Goal: Use online tool/utility

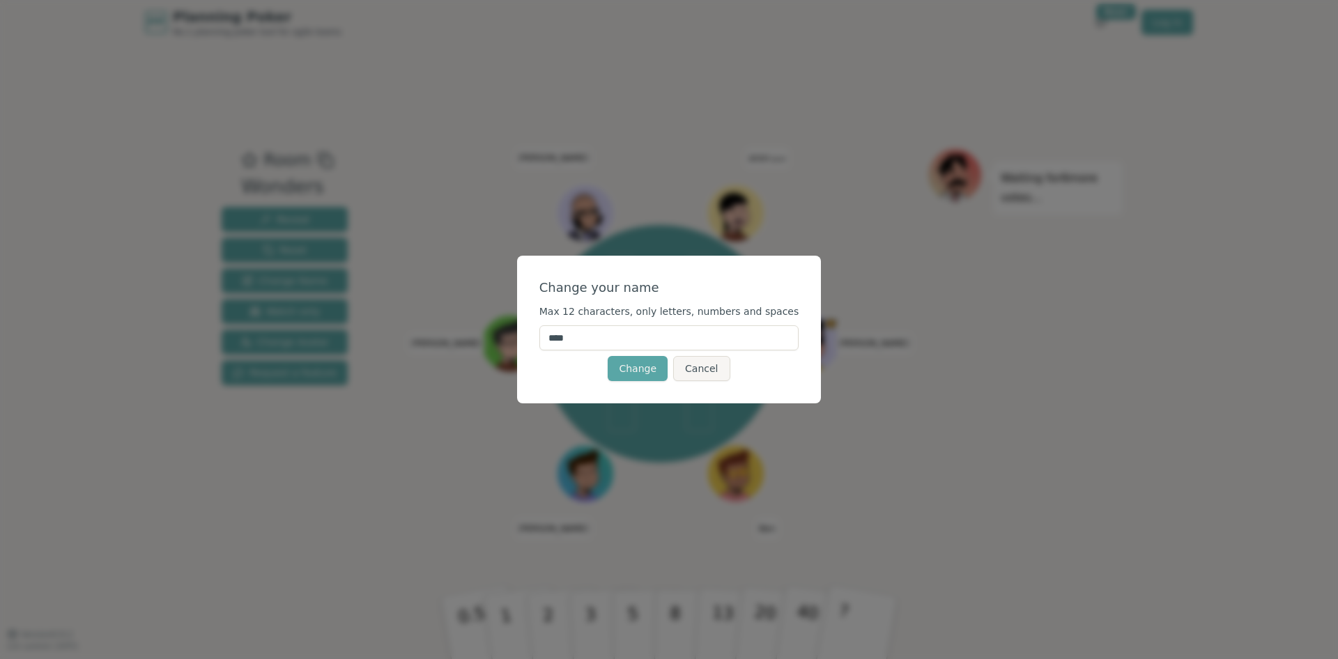
click at [636, 327] on input "****" at bounding box center [669, 338] width 260 height 25
type input "*****"
click button "Change" at bounding box center [638, 368] width 60 height 25
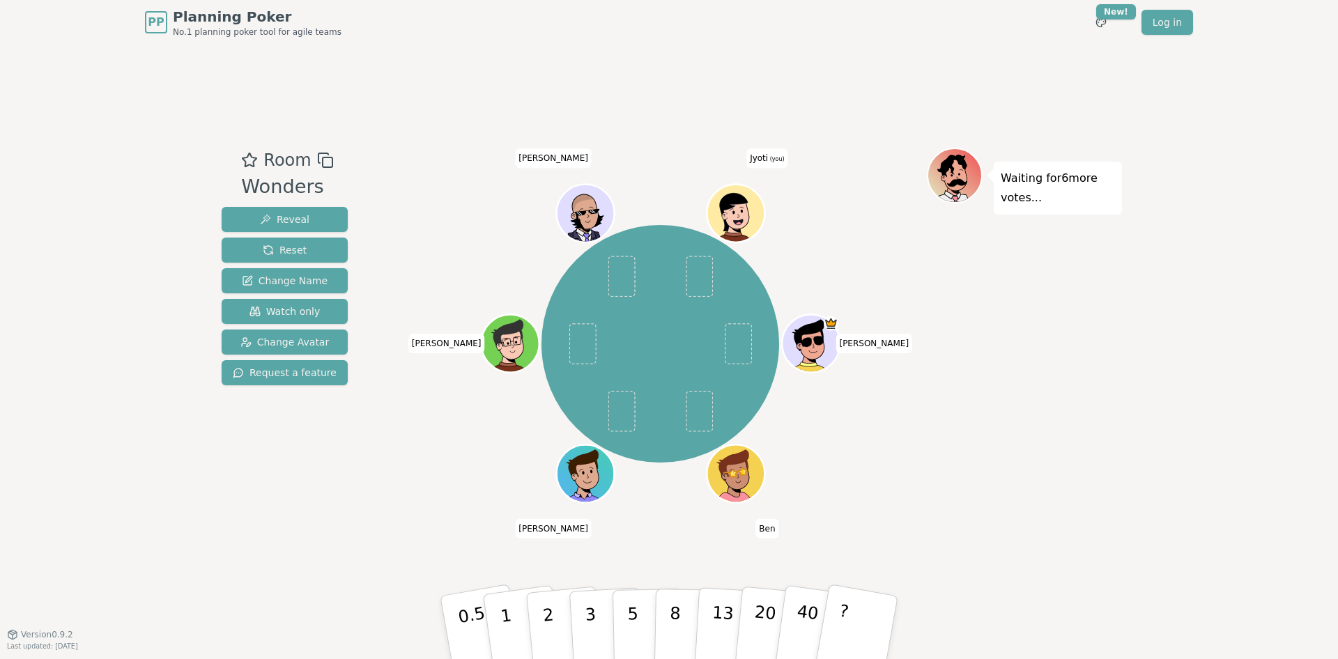
click at [736, 205] on icon at bounding box center [733, 210] width 53 height 41
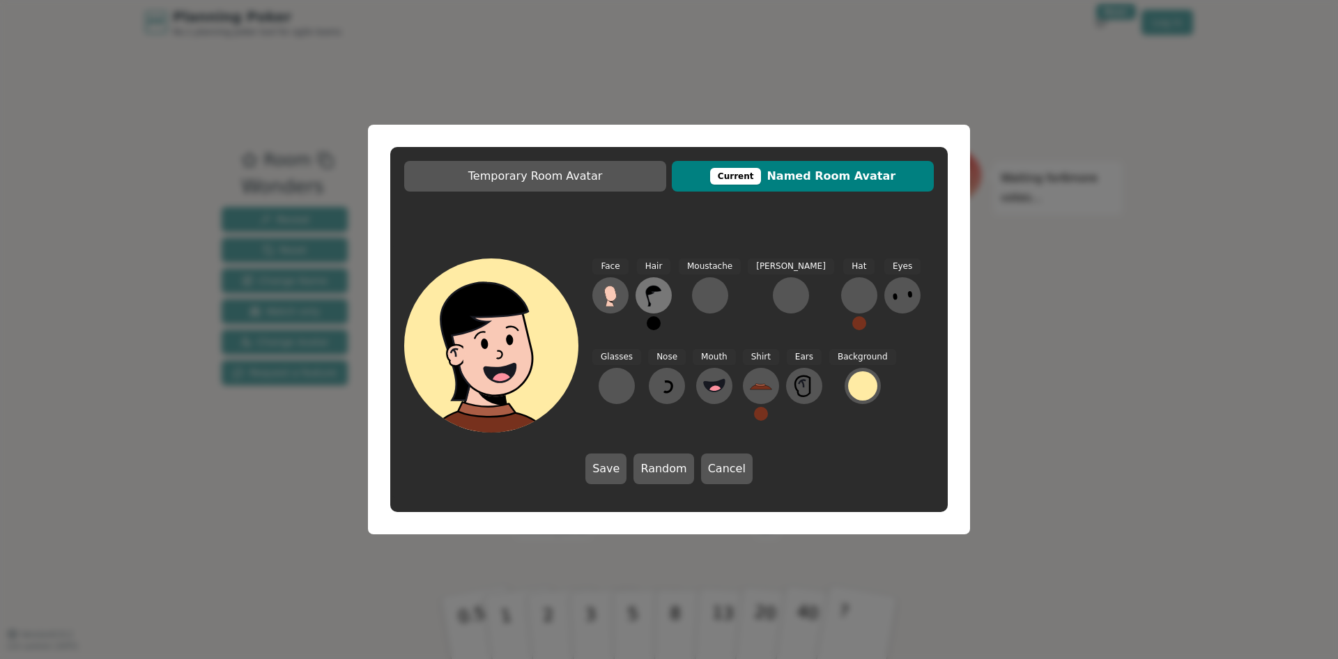
click at [652, 291] on icon at bounding box center [653, 296] width 15 height 21
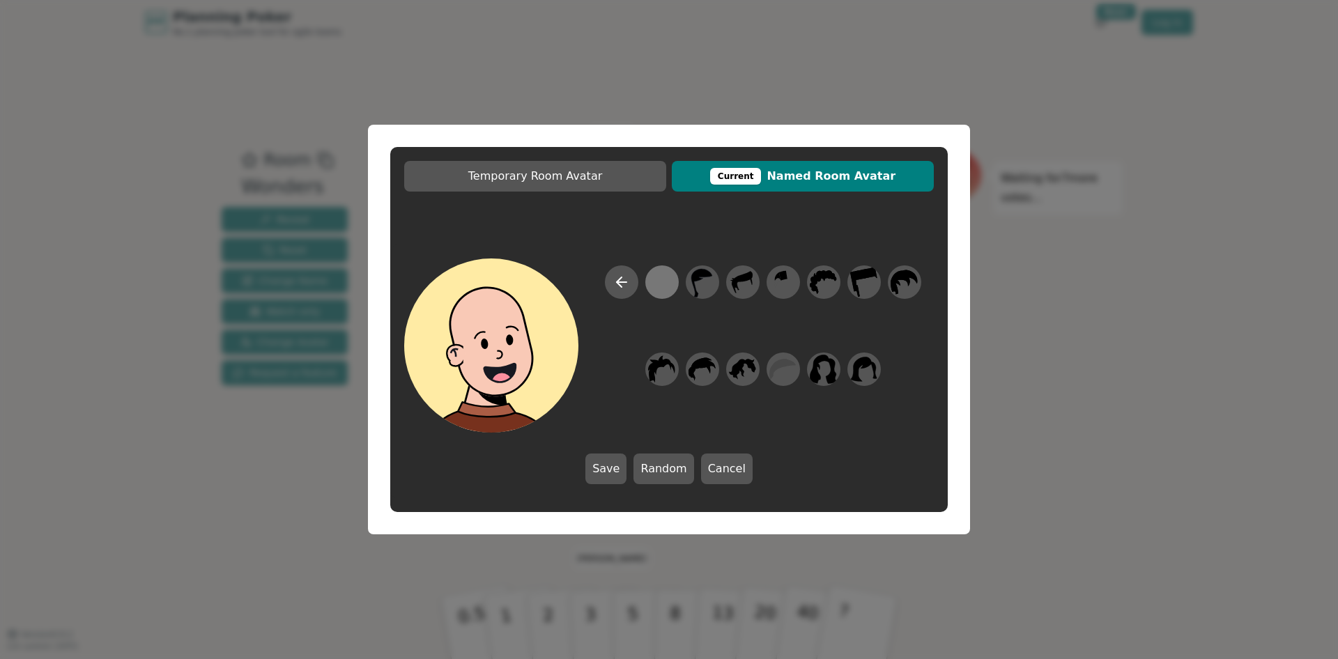
click at [655, 284] on div at bounding box center [661, 282] width 27 height 31
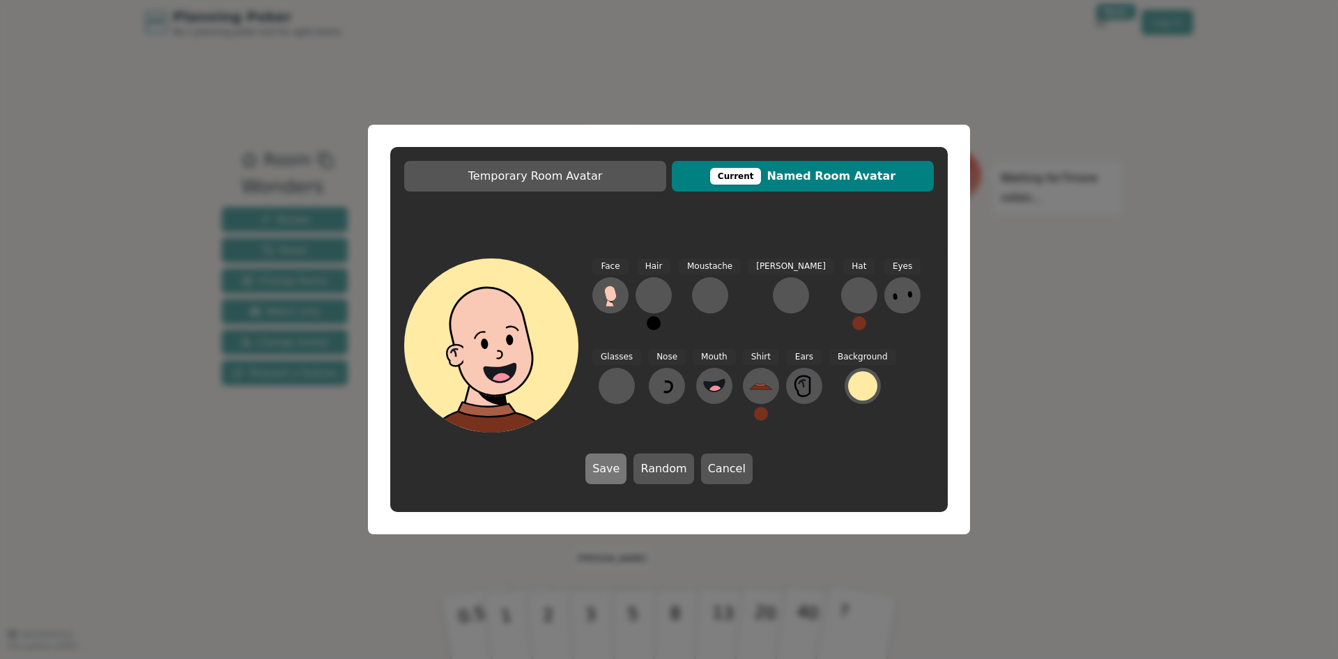
click at [621, 464] on button "Save" at bounding box center [605, 469] width 41 height 31
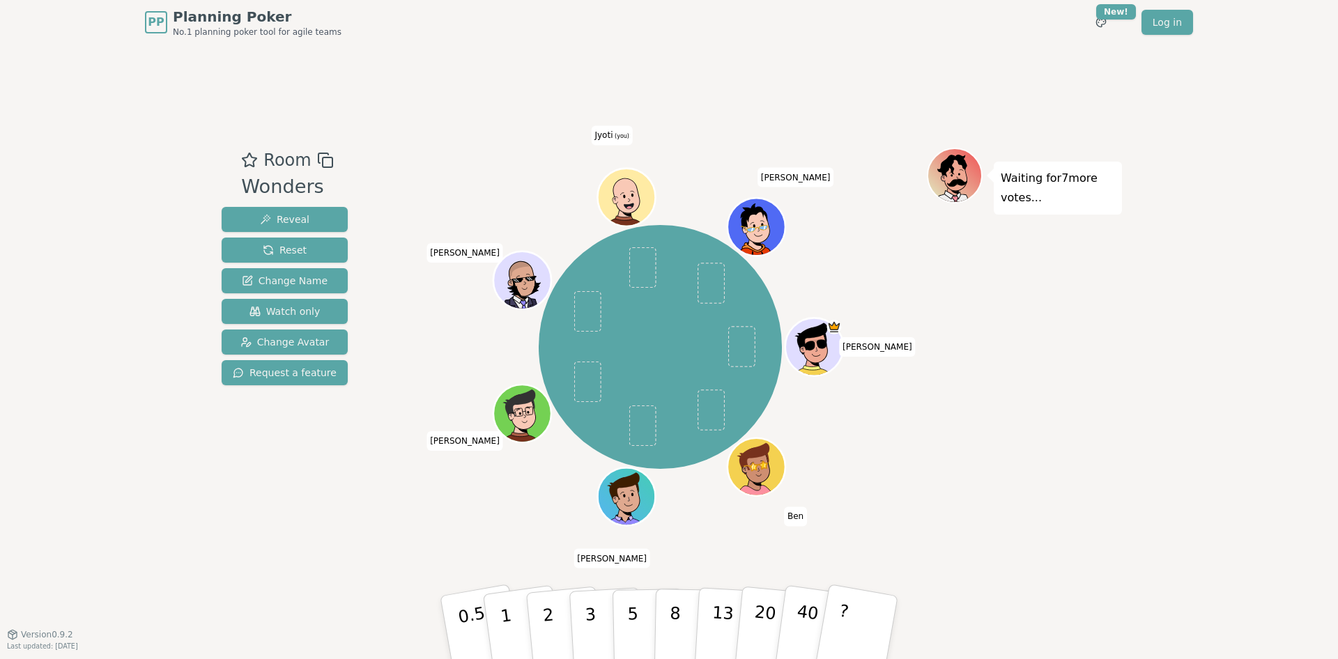
click at [635, 205] on icon at bounding box center [629, 206] width 28 height 10
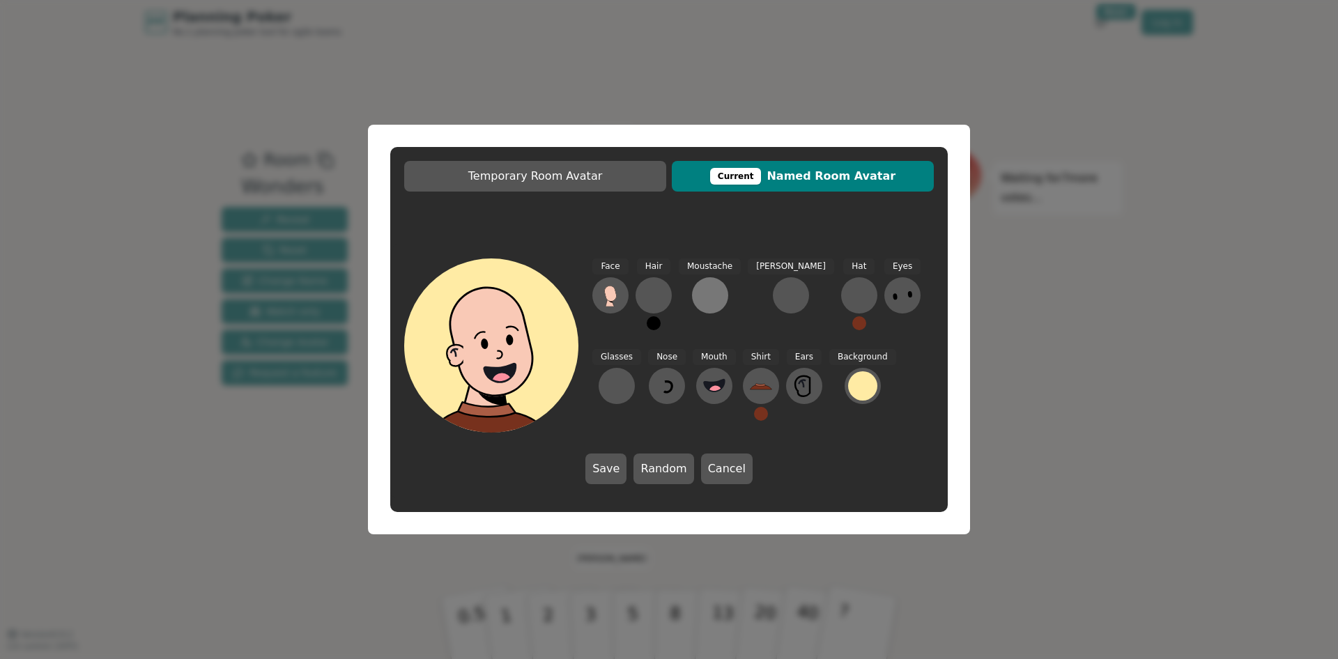
click at [706, 288] on div at bounding box center [710, 295] width 22 height 22
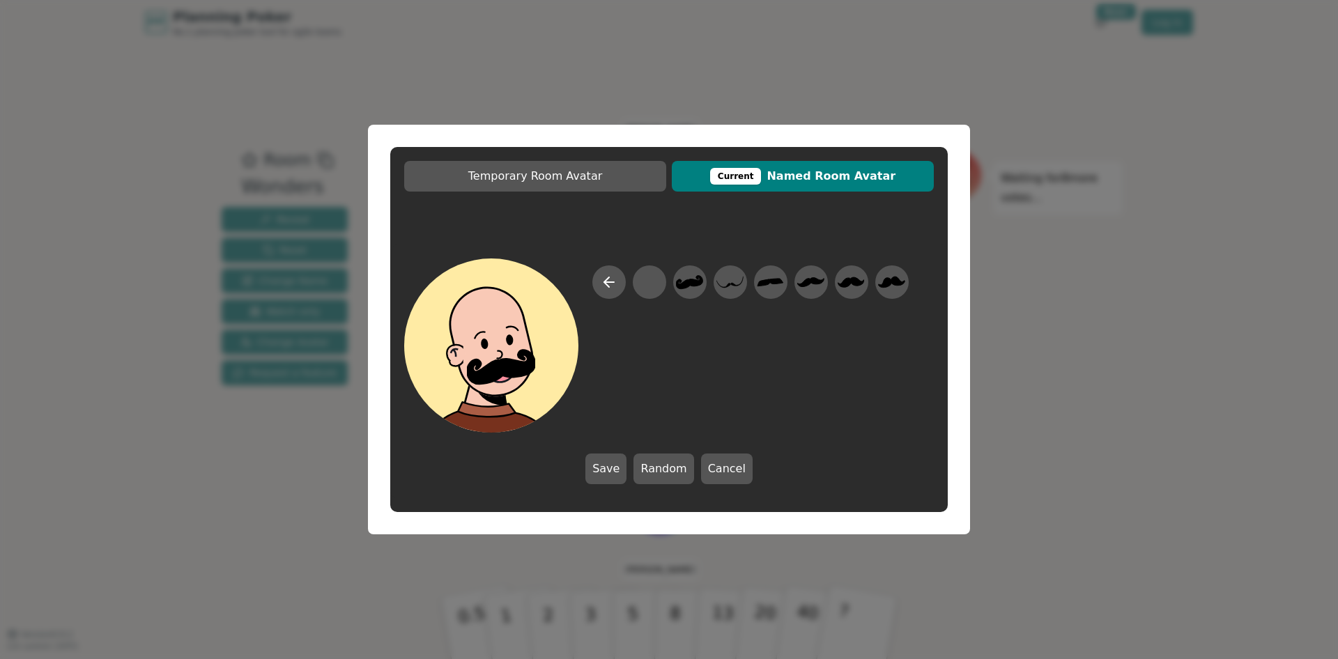
click at [669, 276] on div at bounding box center [750, 349] width 316 height 167
click at [801, 278] on icon at bounding box center [810, 282] width 27 height 31
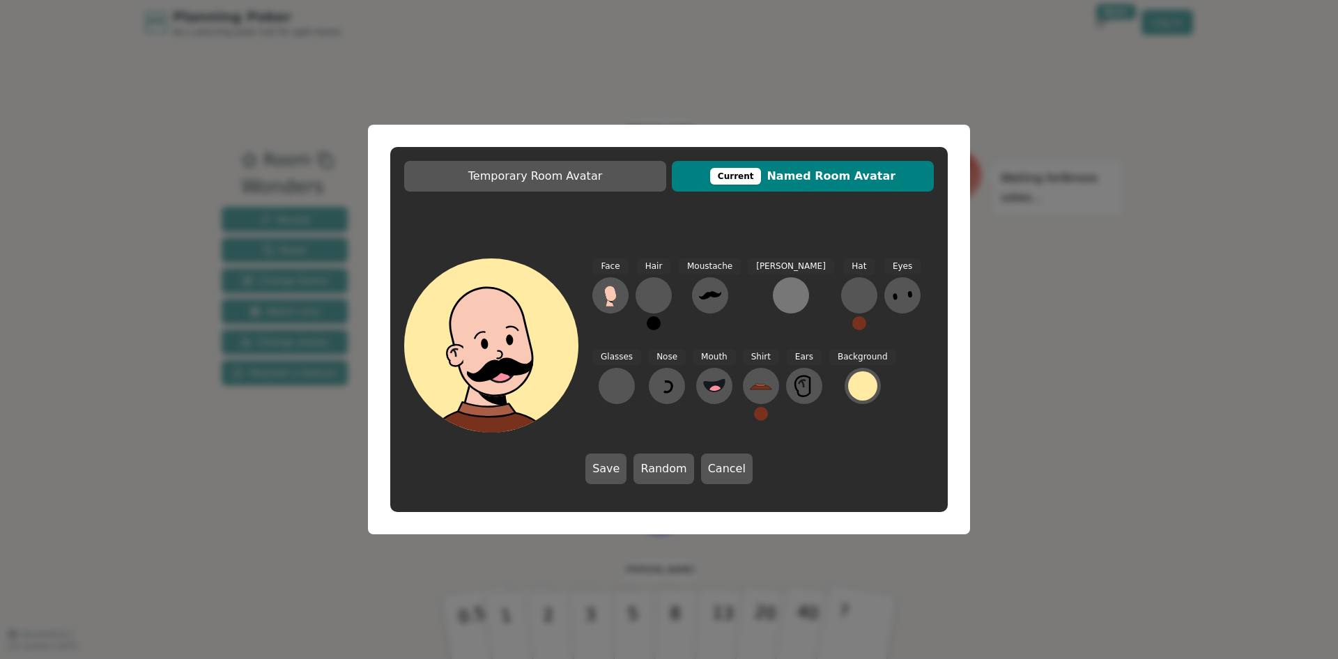
click at [780, 292] on div at bounding box center [791, 295] width 22 height 22
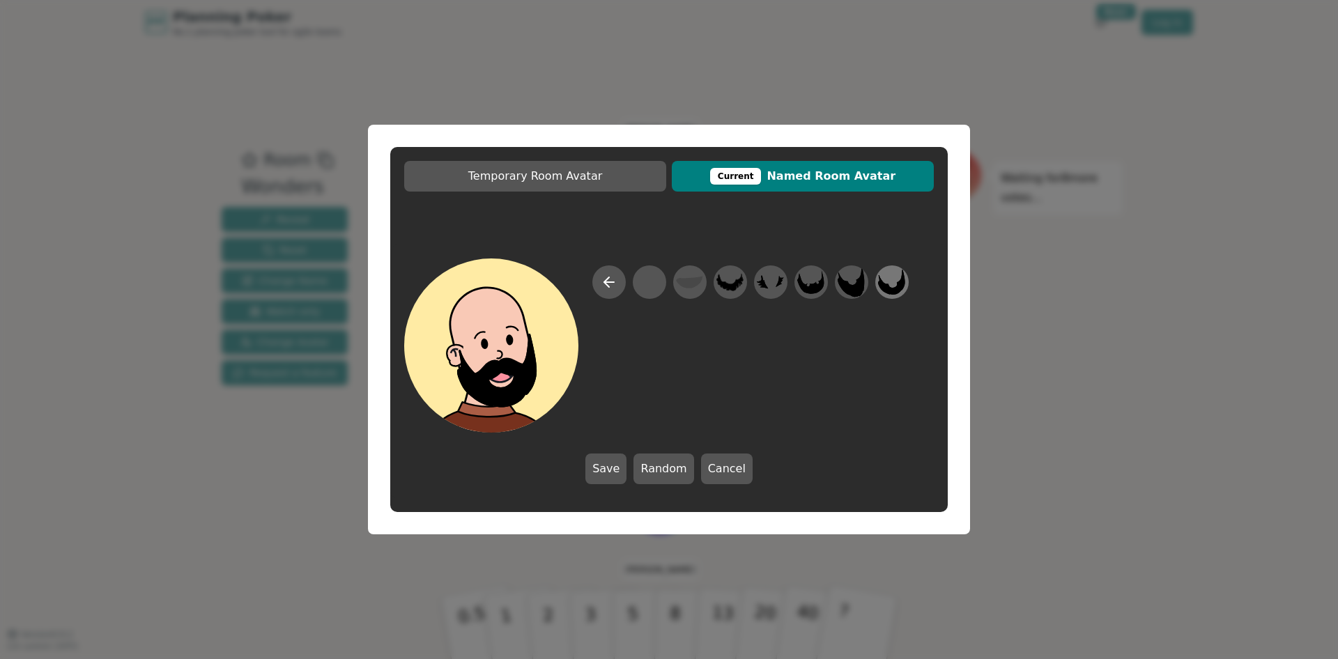
click at [890, 282] on icon at bounding box center [891, 282] width 27 height 31
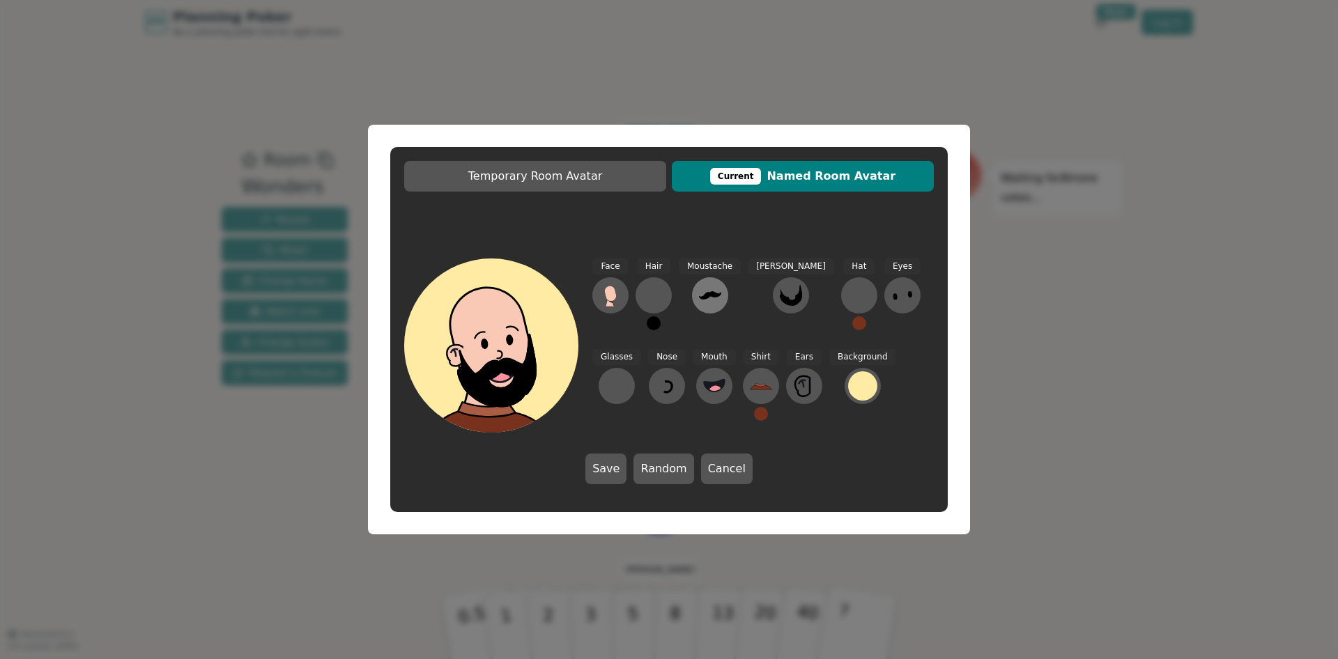
click at [714, 300] on icon at bounding box center [710, 295] width 22 height 22
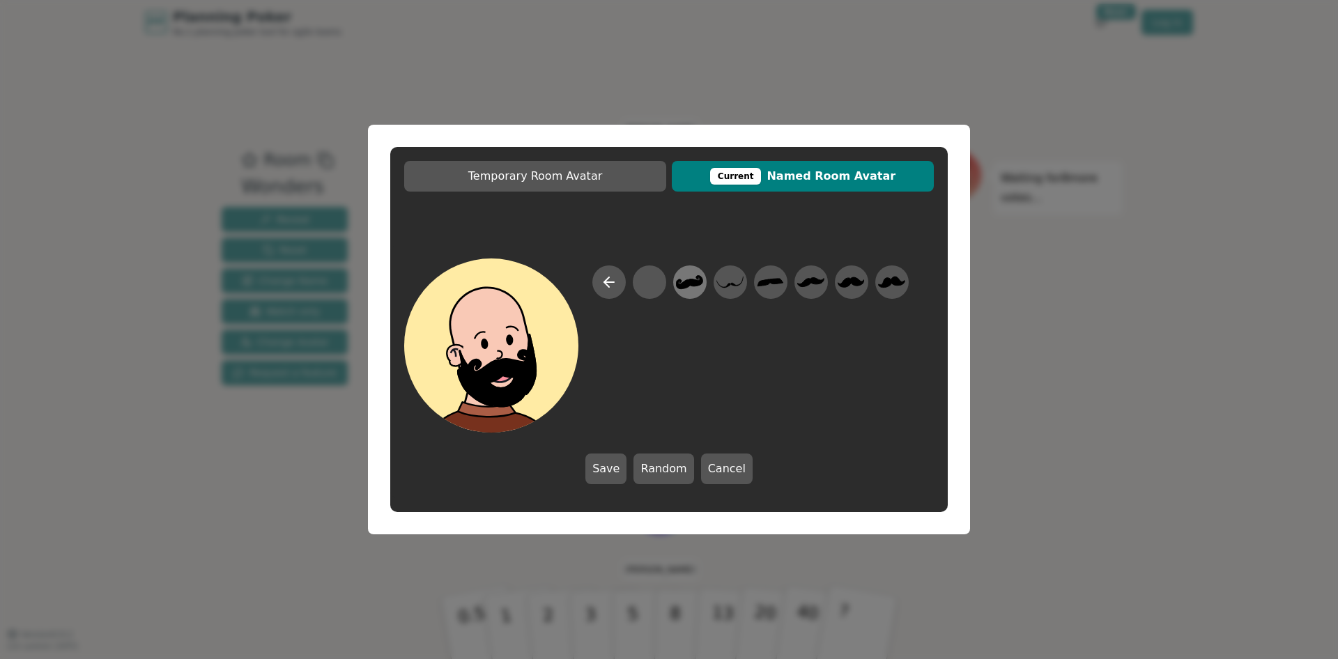
click at [691, 282] on icon at bounding box center [689, 282] width 27 height 14
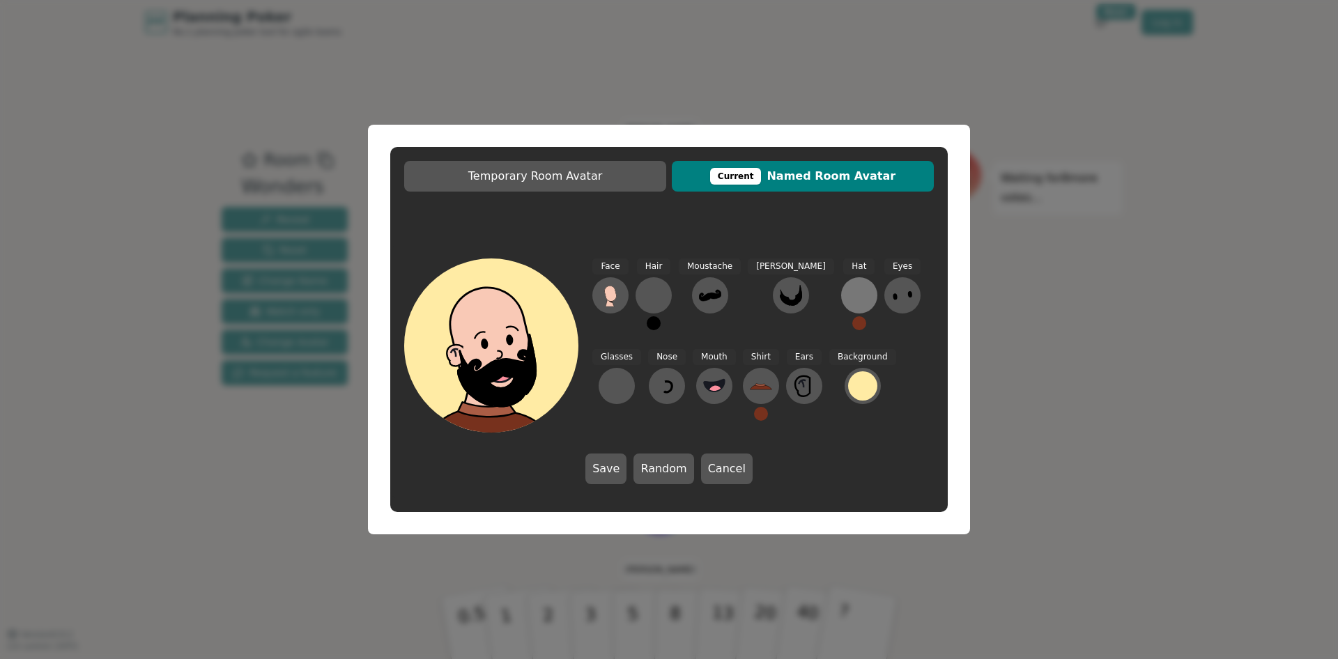
click at [841, 288] on button at bounding box center [859, 295] width 36 height 36
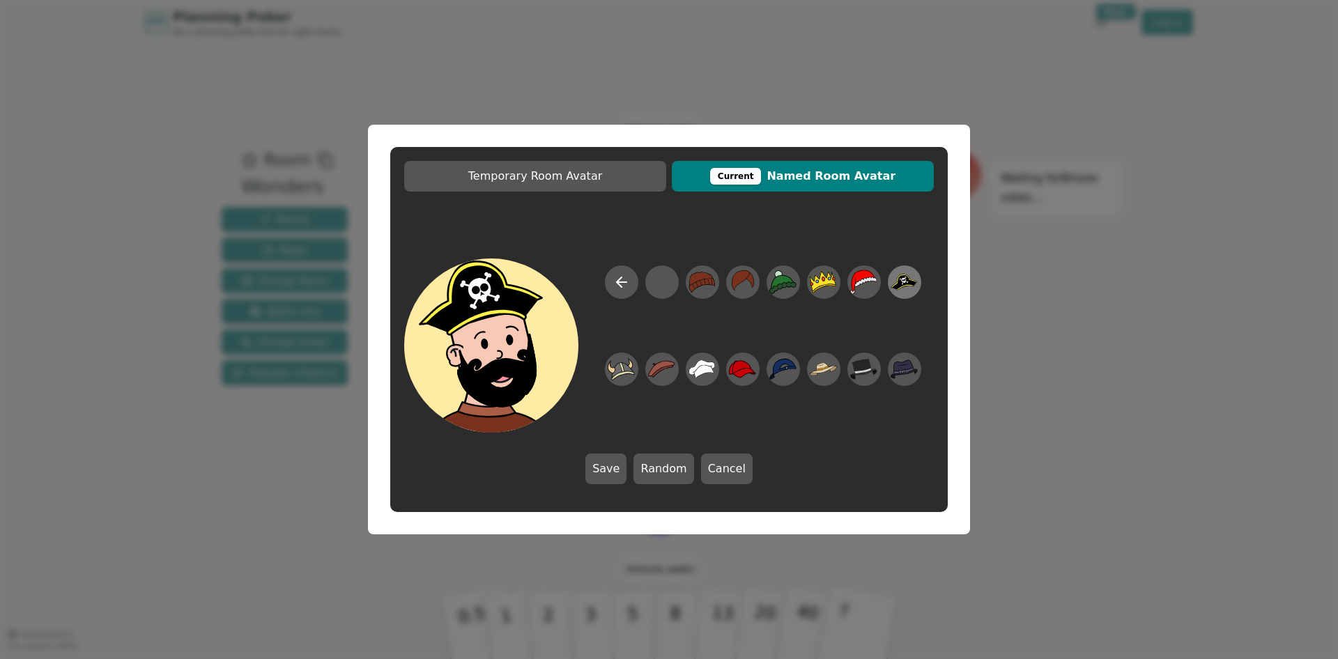
click at [898, 284] on icon at bounding box center [904, 282] width 27 height 17
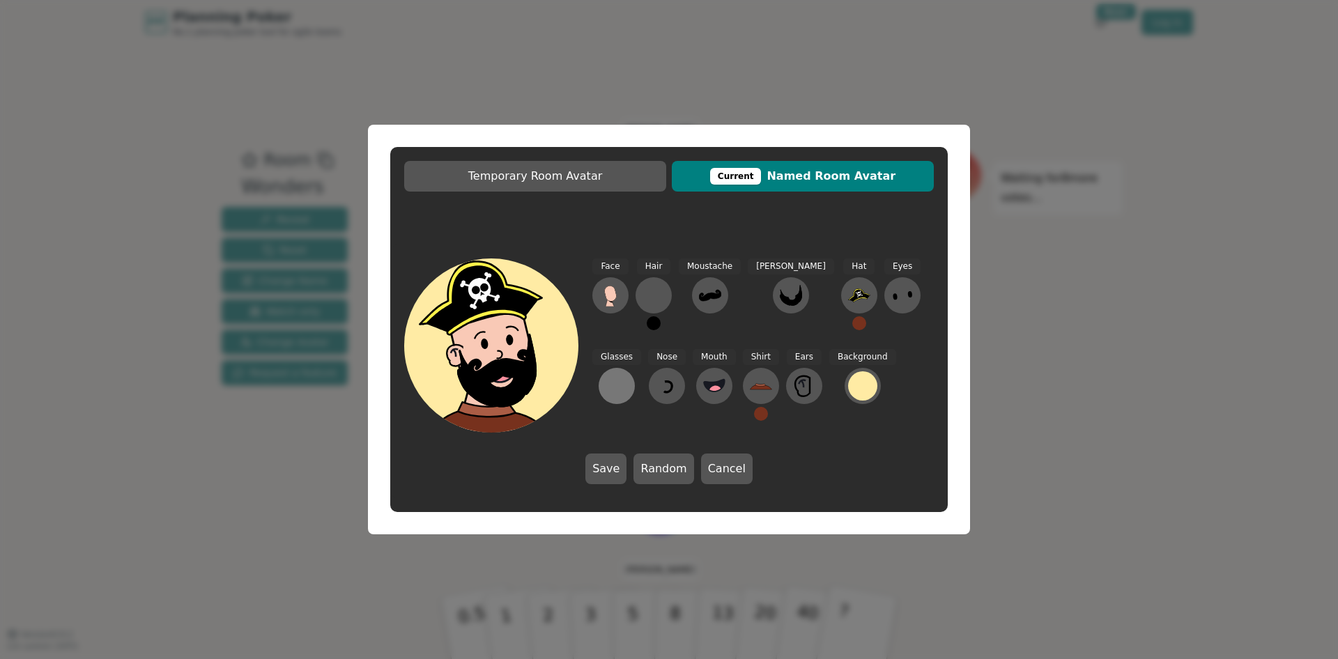
click at [628, 375] on div at bounding box center [617, 386] width 22 height 22
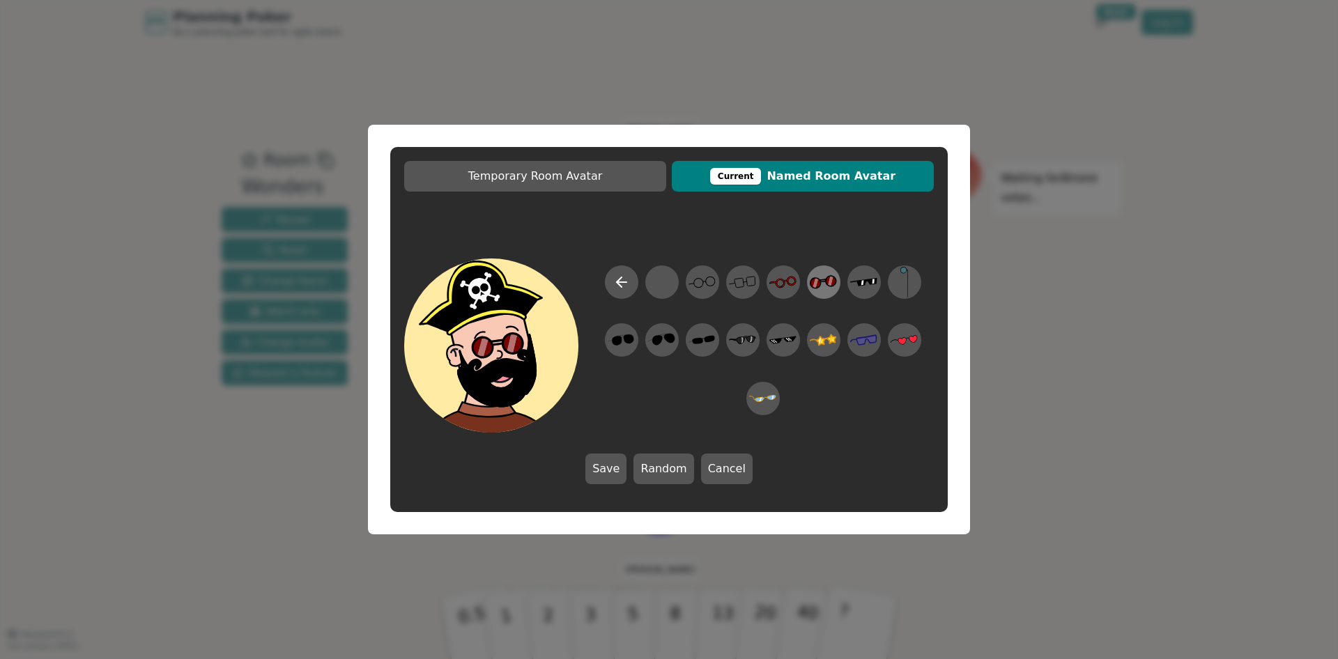
click at [820, 276] on icon at bounding box center [823, 282] width 27 height 31
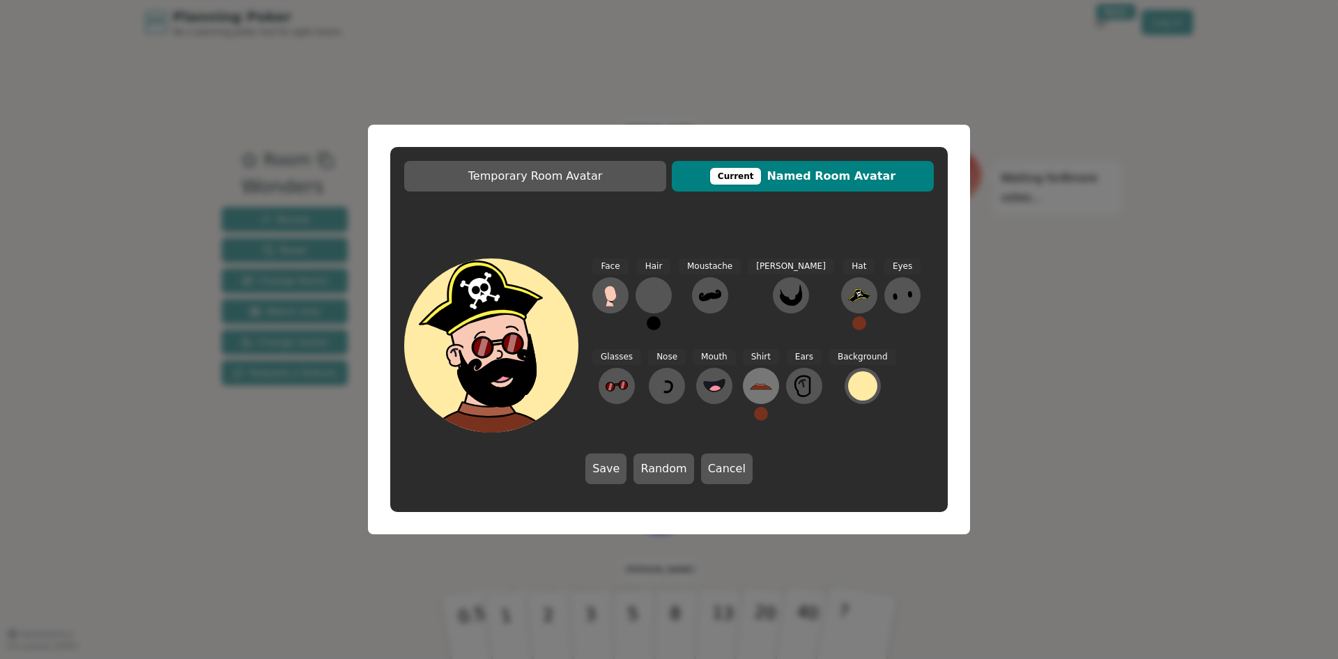
click at [750, 386] on icon at bounding box center [761, 386] width 22 height 22
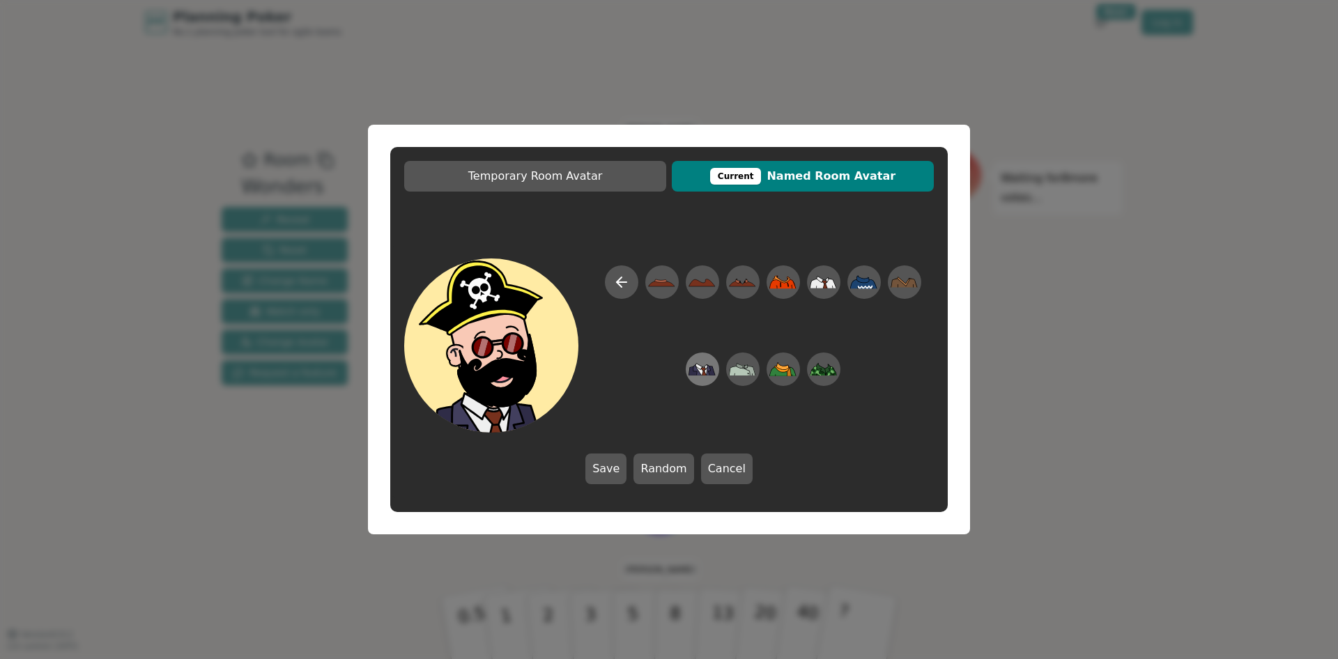
click at [698, 362] on icon at bounding box center [702, 369] width 27 height 31
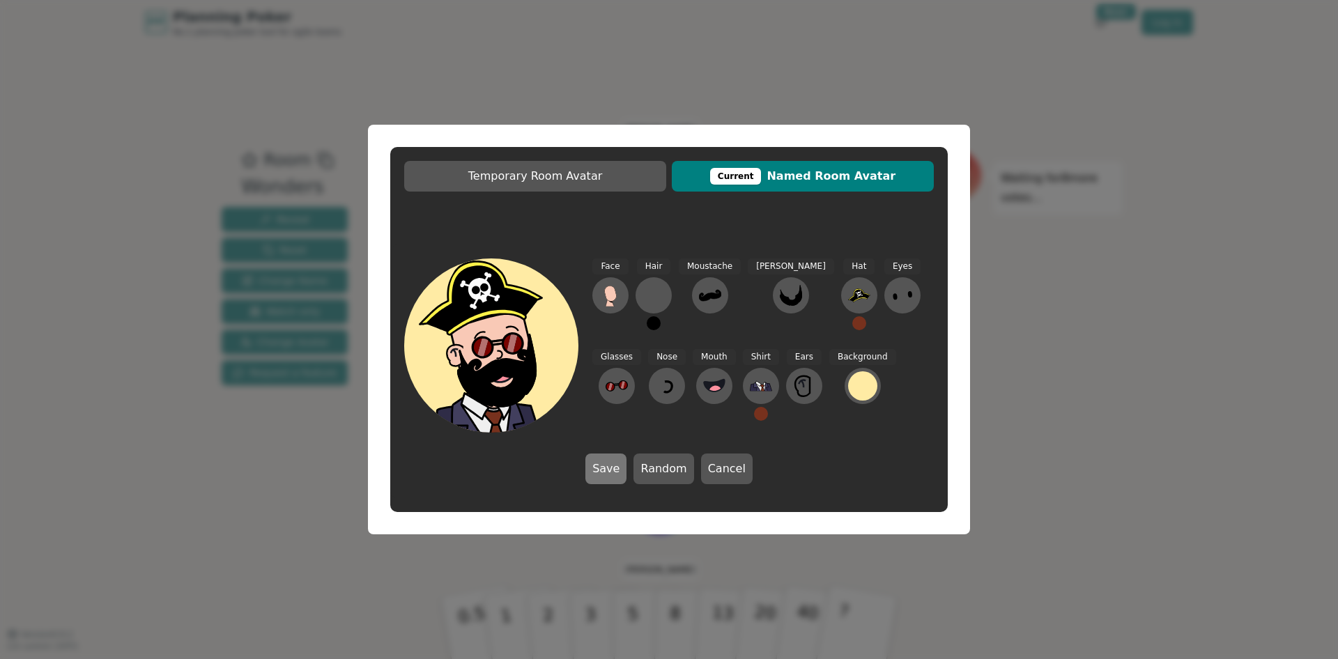
click at [602, 468] on button "Save" at bounding box center [605, 469] width 41 height 31
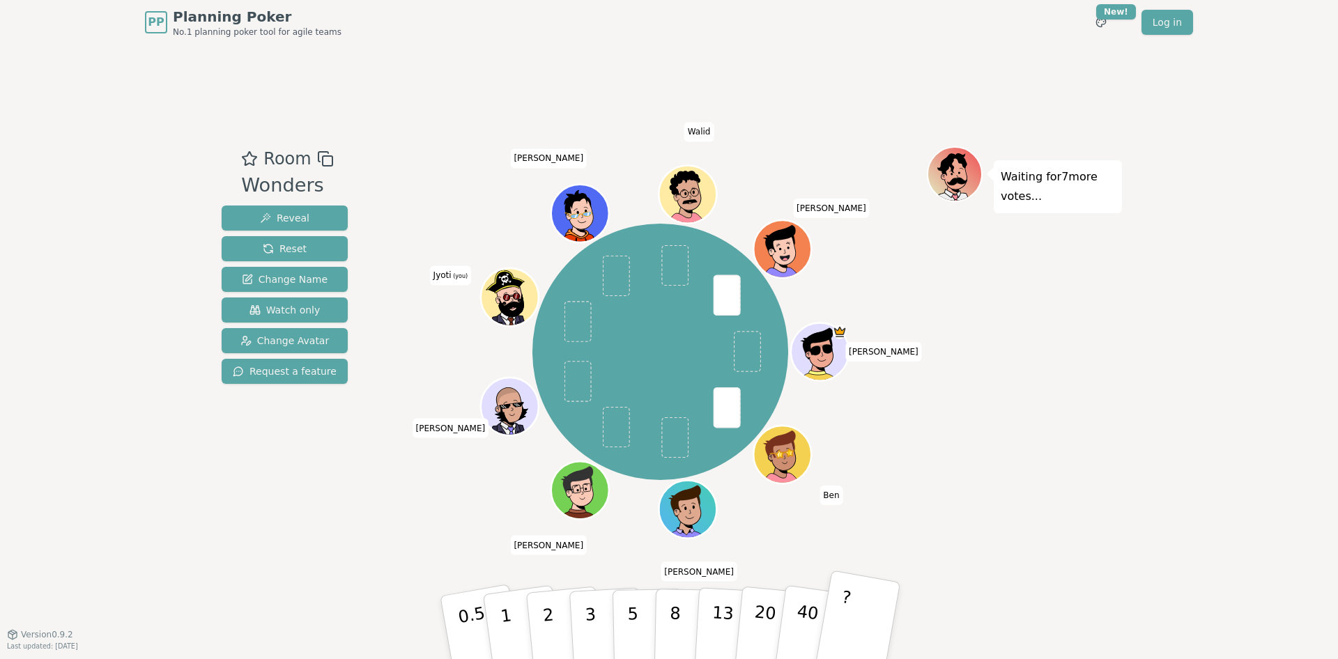
click at [853, 618] on button "?" at bounding box center [857, 627] width 87 height 115
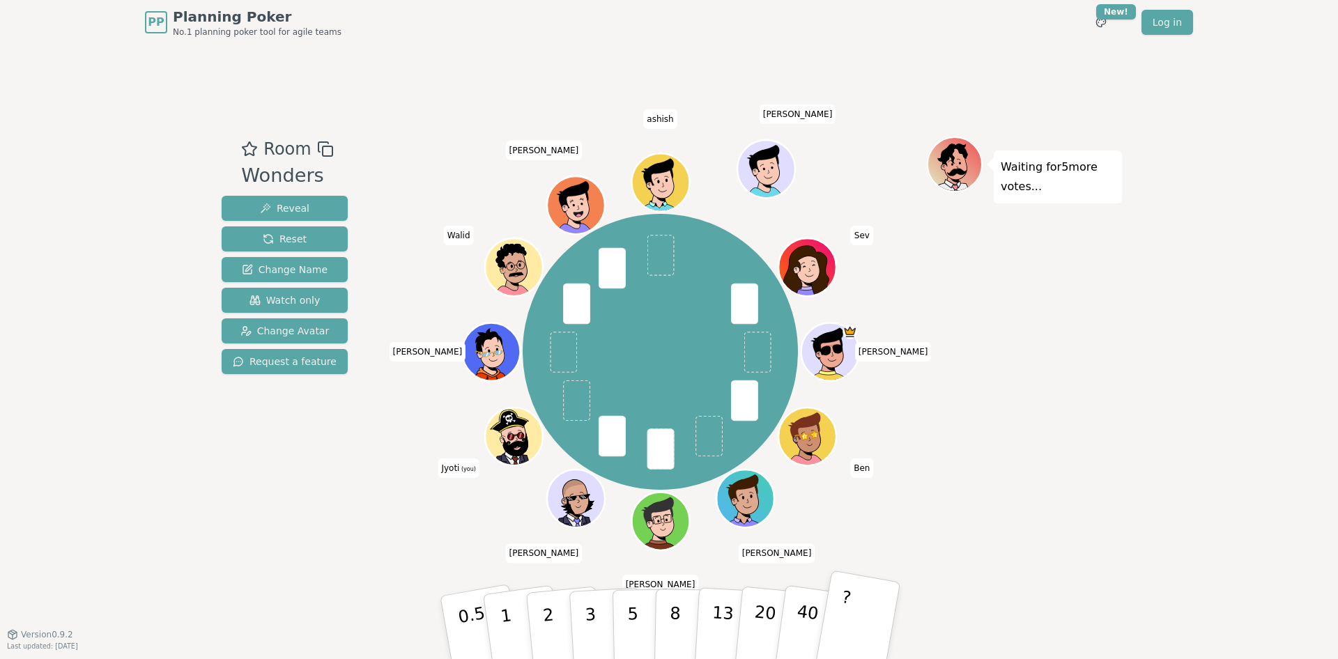
click at [853, 598] on button "?" at bounding box center [857, 627] width 87 height 115
click at [636, 613] on button "5" at bounding box center [649, 628] width 72 height 106
click at [591, 627] on p "3" at bounding box center [591, 629] width 15 height 76
